Goal: Navigation & Orientation: Go to known website

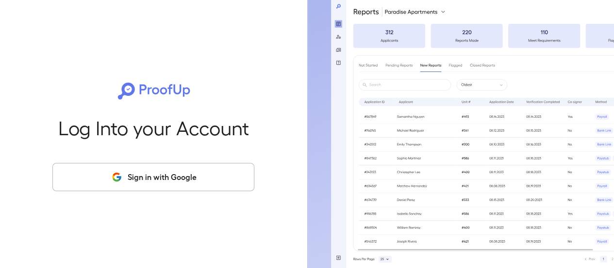
drag, startPoint x: 170, startPoint y: 178, endPoint x: 169, endPoint y: 173, distance: 5.0
click at [170, 176] on button "Sign in with Google" at bounding box center [153, 177] width 202 height 28
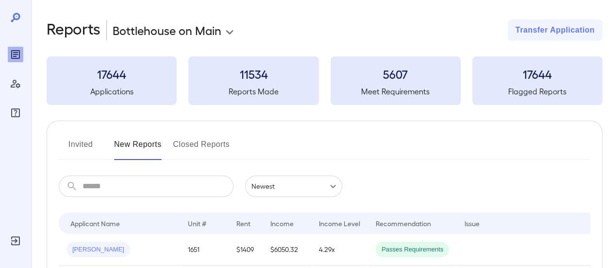
click at [17, 18] on icon at bounding box center [16, 18] width 12 height 12
click at [17, 16] on icon at bounding box center [17, 16] width 2 height 1
